Goal: Information Seeking & Learning: Learn about a topic

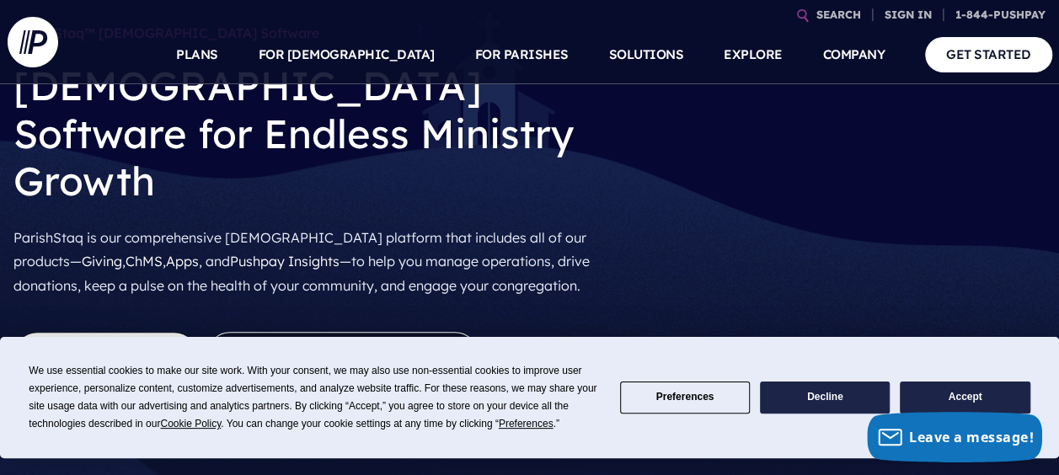
scroll to position [84, 0]
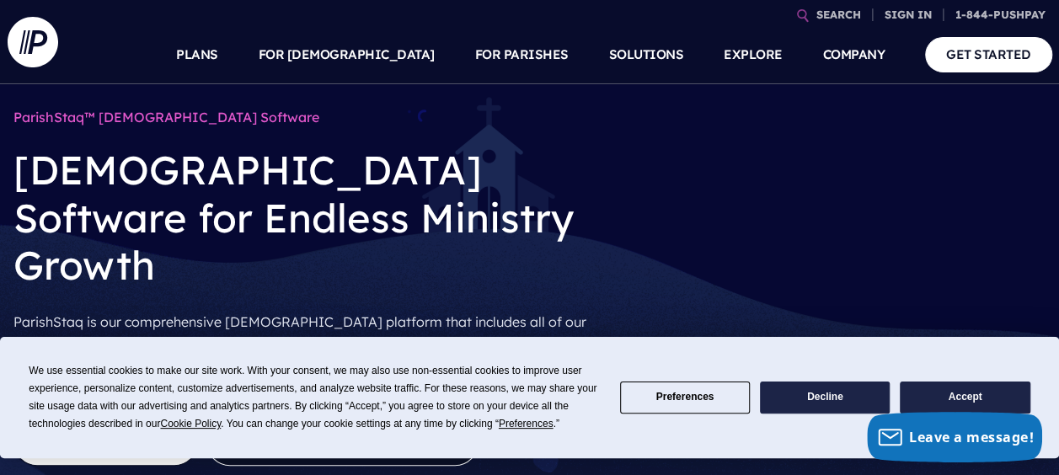
click at [974, 391] on button "Accept" at bounding box center [965, 398] width 130 height 33
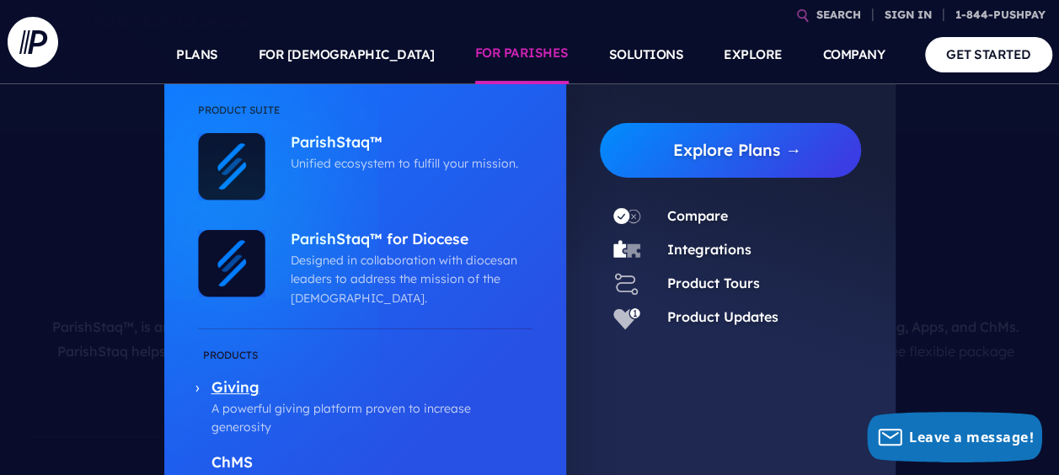
scroll to position [590, 0]
click at [404, 445] on li "ChMS Seamless management software that grows with you" at bounding box center [365, 473] width 334 height 57
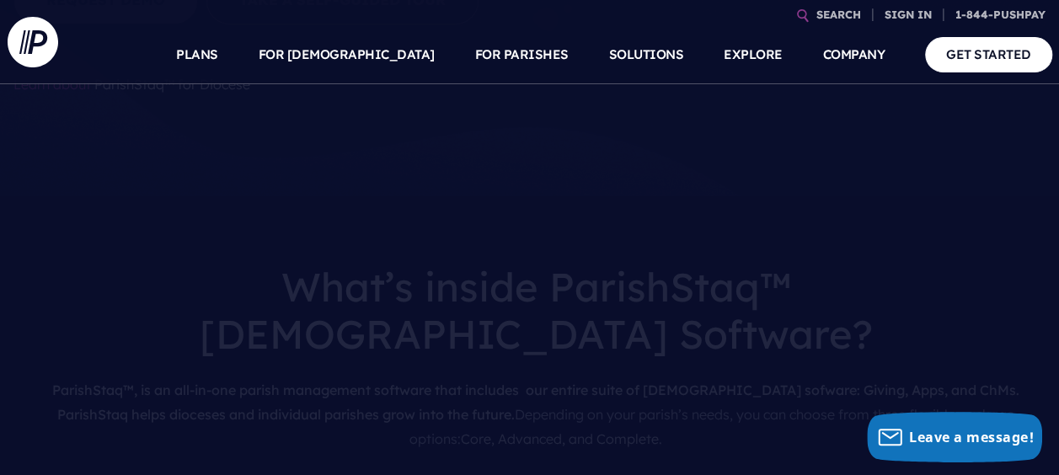
scroll to position [421, 0]
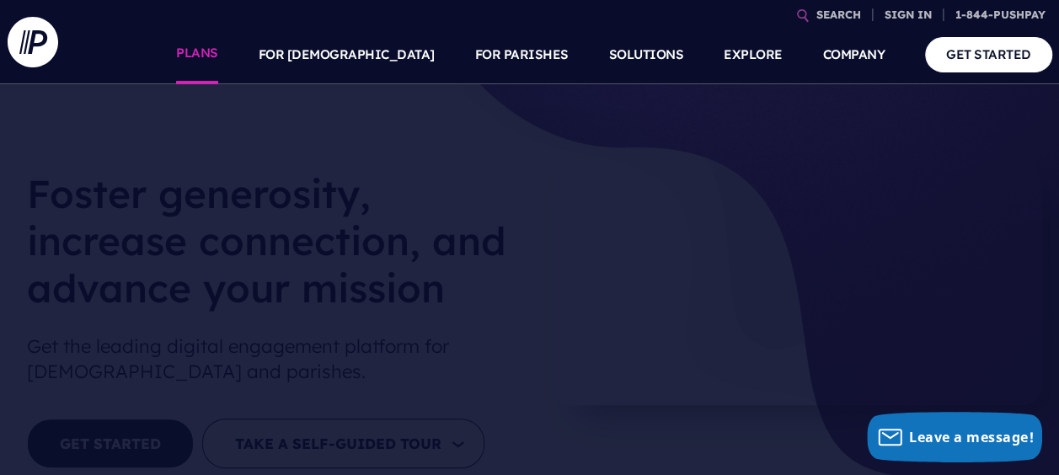
click at [218, 59] on link "PLANS" at bounding box center [197, 54] width 42 height 59
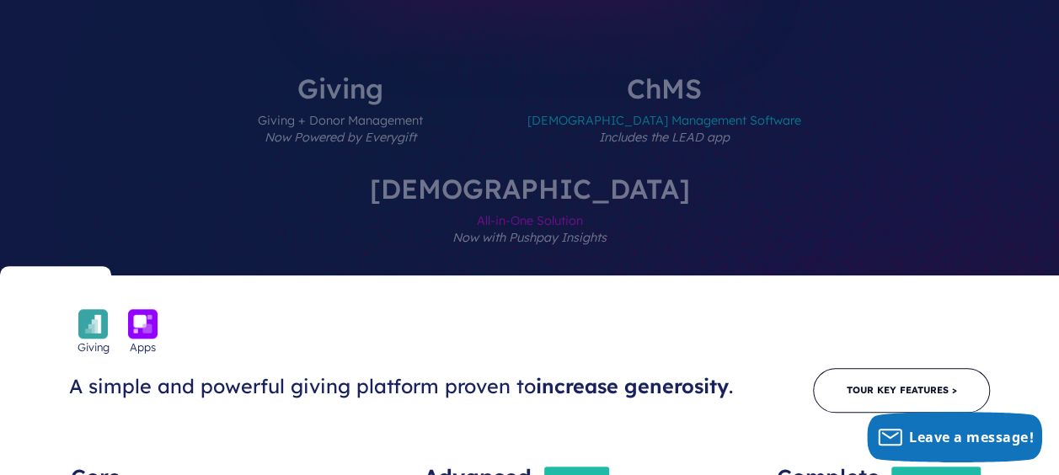
scroll to position [758, 0]
